Goal: Register for event/course

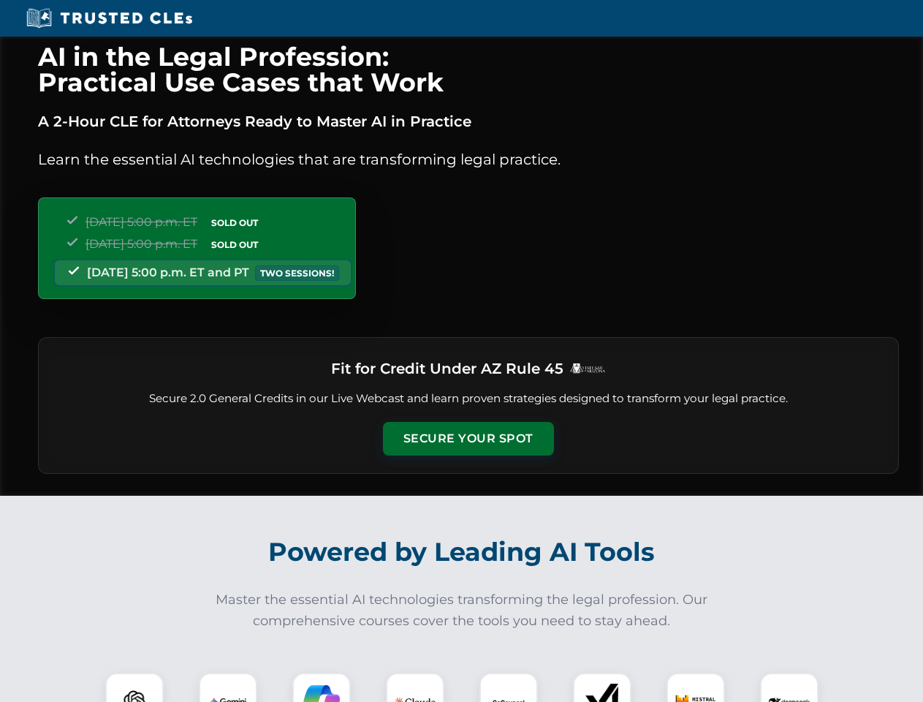
click at [468, 439] on button "Secure Your Spot" at bounding box center [468, 439] width 171 height 34
click at [135, 687] on img at bounding box center [134, 702] width 42 height 42
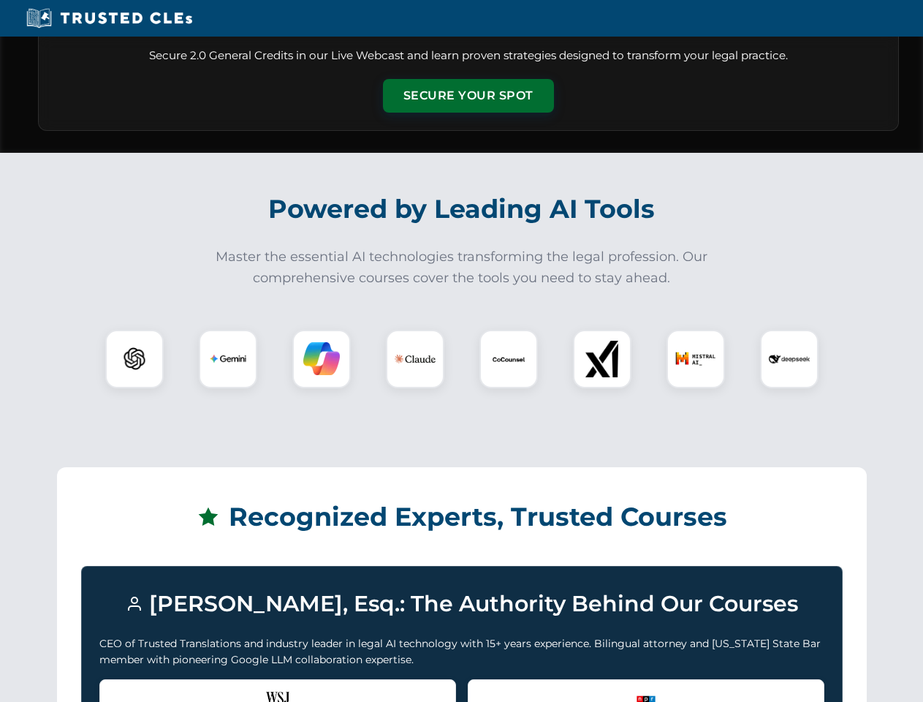
click at [228, 687] on div "Recognized by the WSJ [PERSON_NAME] was featured for his expertise in AI legal …" at bounding box center [277, 708] width 357 height 58
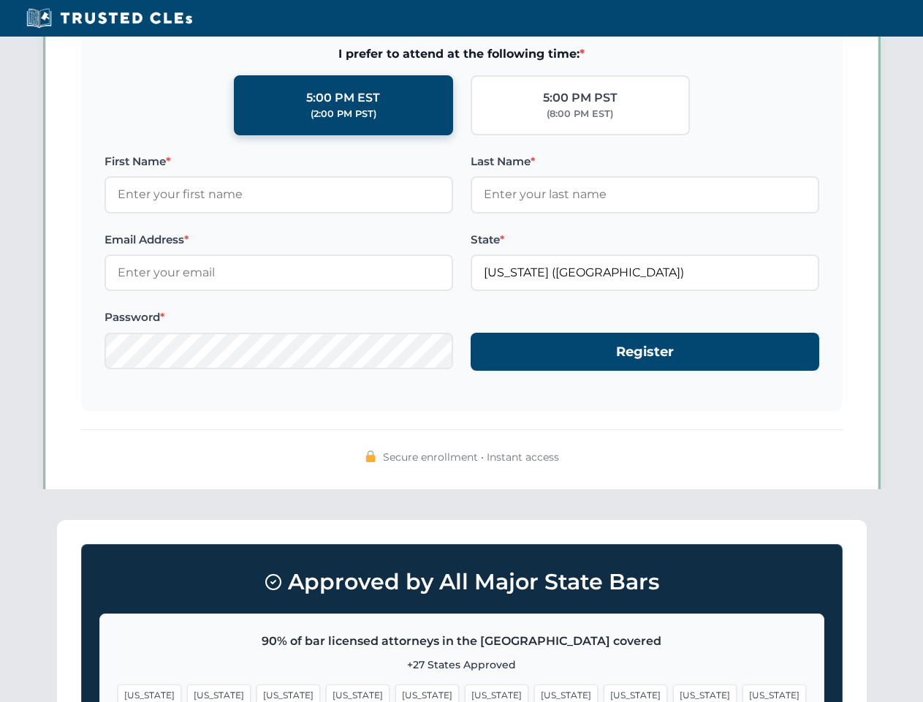
click at [535, 687] on span "[US_STATE]" at bounding box center [567, 694] width 64 height 21
click at [673, 687] on span "[US_STATE]" at bounding box center [705, 694] width 64 height 21
